Goal: Information Seeking & Learning: Learn about a topic

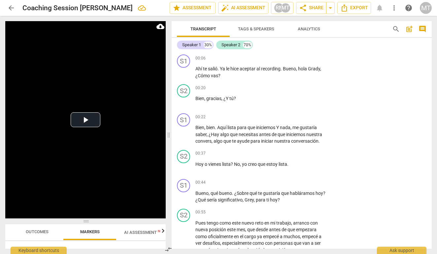
scroll to position [5764, 0]
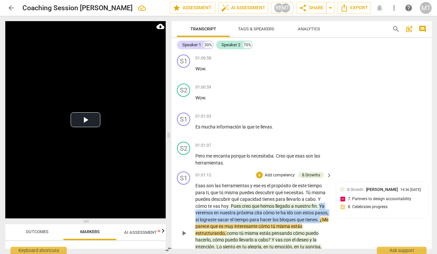
drag, startPoint x: 236, startPoint y: 128, endPoint x: 220, endPoint y: 116, distance: 20.5
click at [220, 182] on p "Esas son las herramientas y ese es el propósito de este tiempo para ti , que tú…" at bounding box center [261, 233] width 133 height 102
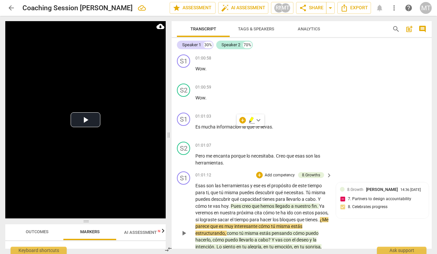
click at [319, 203] on span "Ya" at bounding box center [321, 205] width 5 height 5
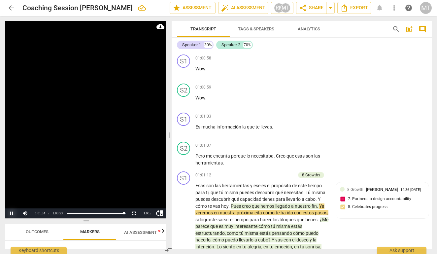
click at [13, 214] on button "Pause" at bounding box center [11, 213] width 13 height 10
click at [319, 203] on span "Ya" at bounding box center [321, 205] width 5 height 5
click at [11, 210] on button "Pause" at bounding box center [11, 213] width 13 height 10
drag, startPoint x: 267, startPoint y: 183, endPoint x: 213, endPoint y: 174, distance: 54.9
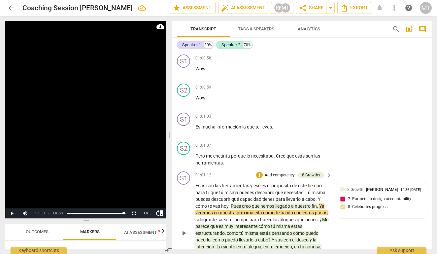
click at [213, 182] on p "Esas son las herramientas y ese es el propósito de este tiempo para ti , que tú…" at bounding box center [261, 233] width 133 height 102
copy p "algo que quieras nombrar sobre ti , algo que quieras decir de ti mismo [DATE] e…"
click at [11, 216] on button "Pause" at bounding box center [11, 213] width 13 height 10
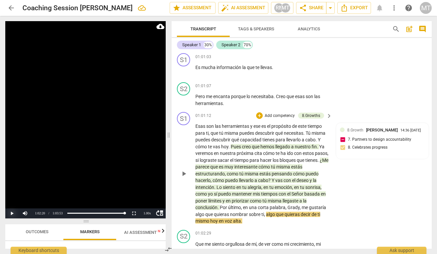
scroll to position [5825, 0]
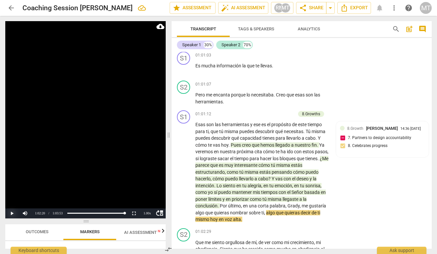
click at [10, 213] on button "Play" at bounding box center [11, 213] width 13 height 10
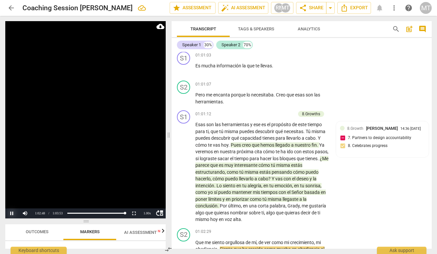
click at [12, 211] on button "Pause" at bounding box center [11, 213] width 13 height 10
